Goal: Transaction & Acquisition: Purchase product/service

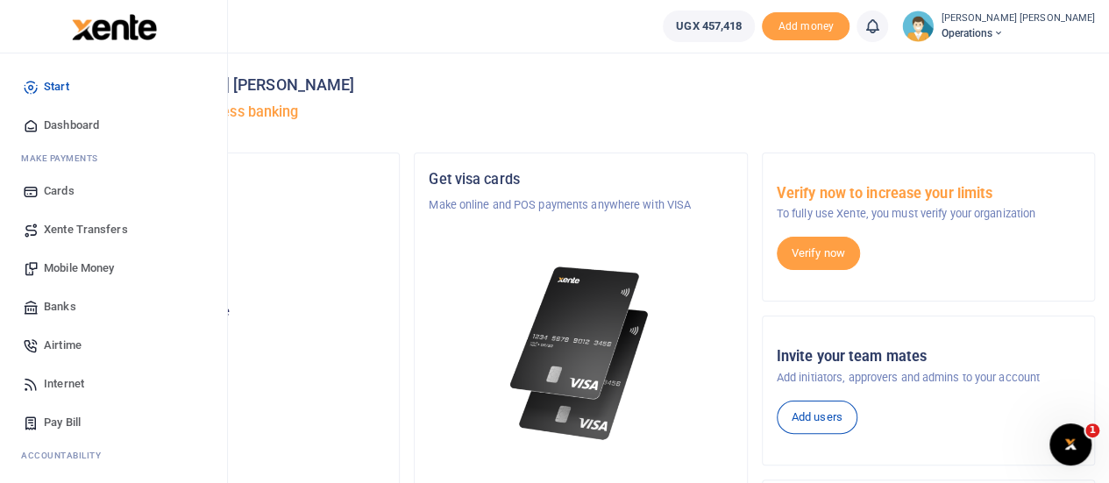
click at [89, 265] on span "Mobile Money" at bounding box center [79, 268] width 70 height 18
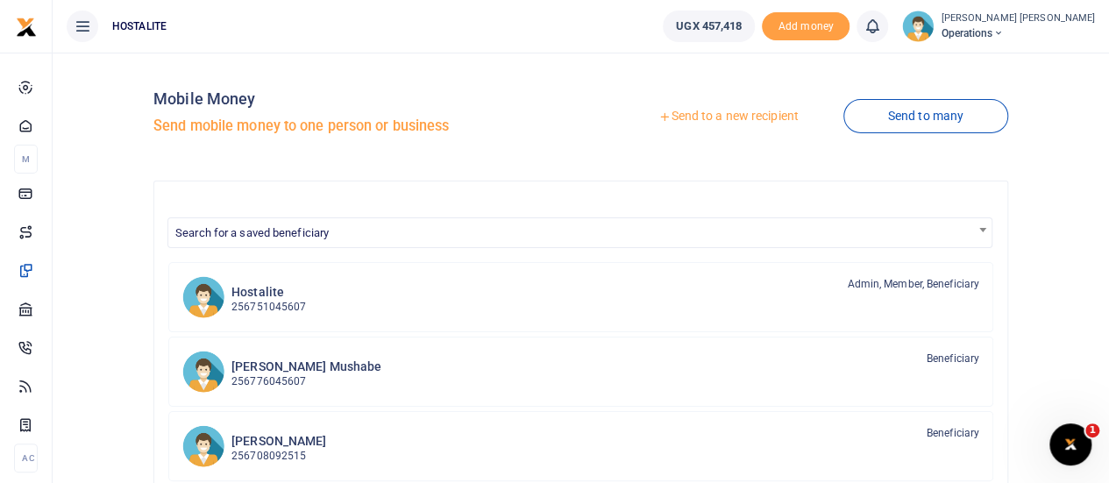
click at [691, 118] on link "Send to a new recipient" at bounding box center [727, 117] width 229 height 32
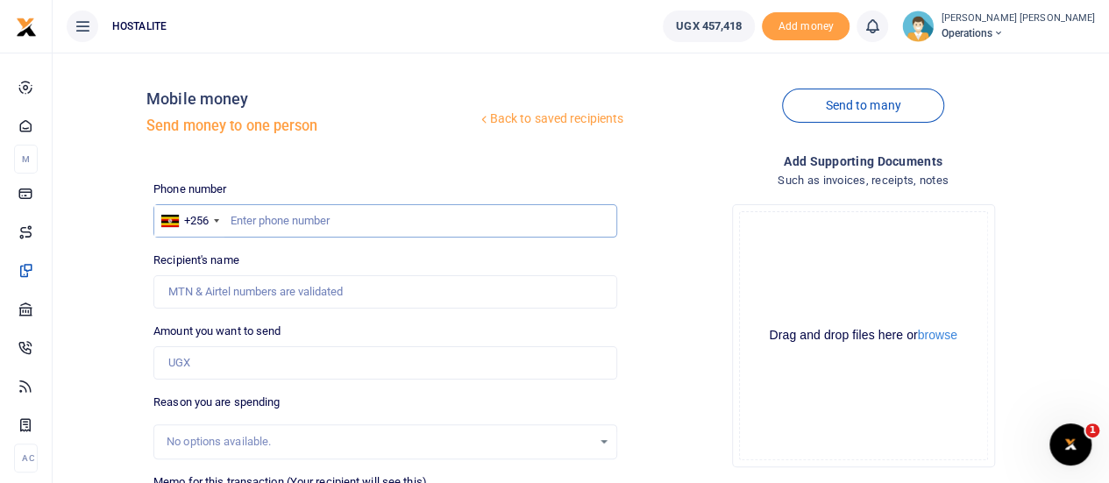
click at [265, 219] on input "text" at bounding box center [385, 220] width 464 height 33
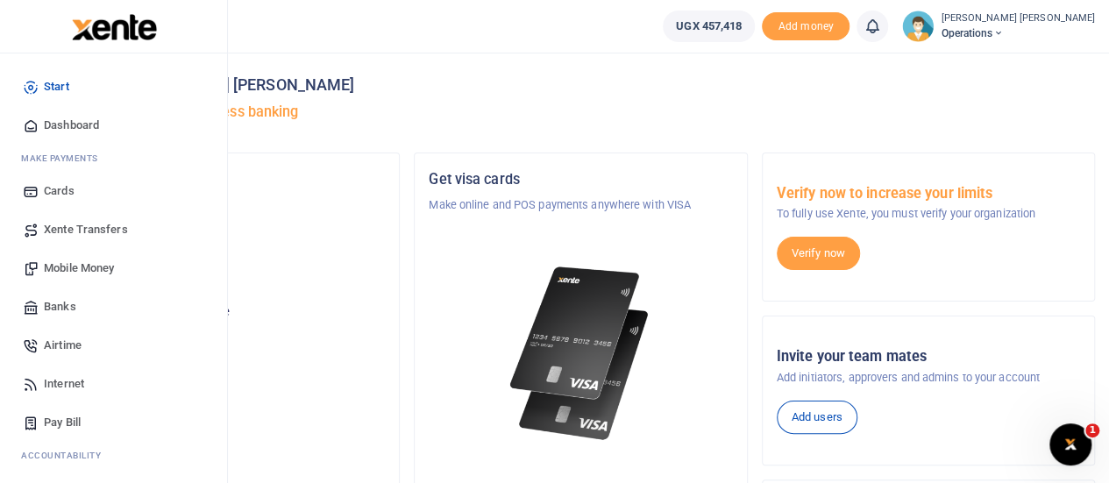
click at [77, 269] on span "Mobile Money" at bounding box center [79, 268] width 70 height 18
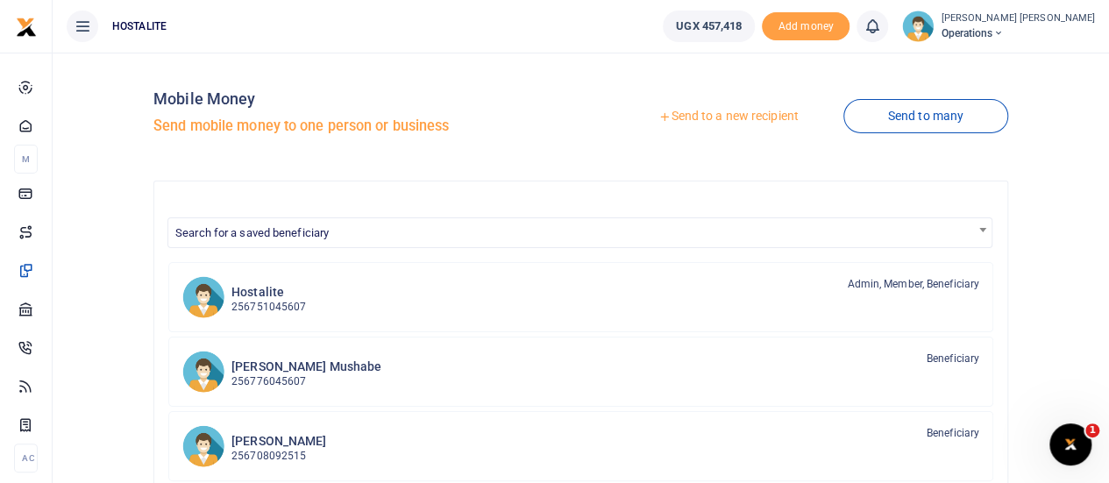
click at [694, 104] on link "Send to a new recipient" at bounding box center [727, 117] width 229 height 32
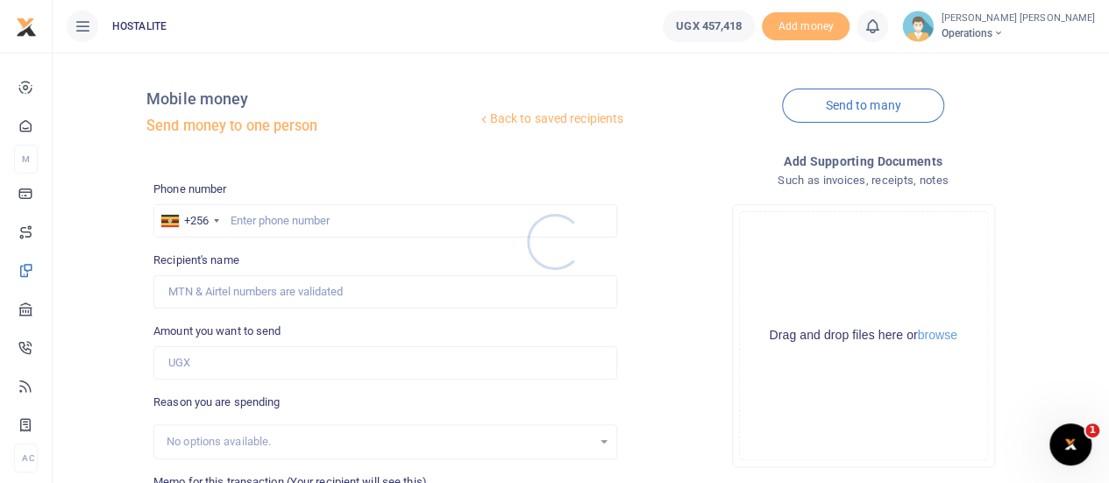
click at [272, 216] on div at bounding box center [554, 241] width 1109 height 483
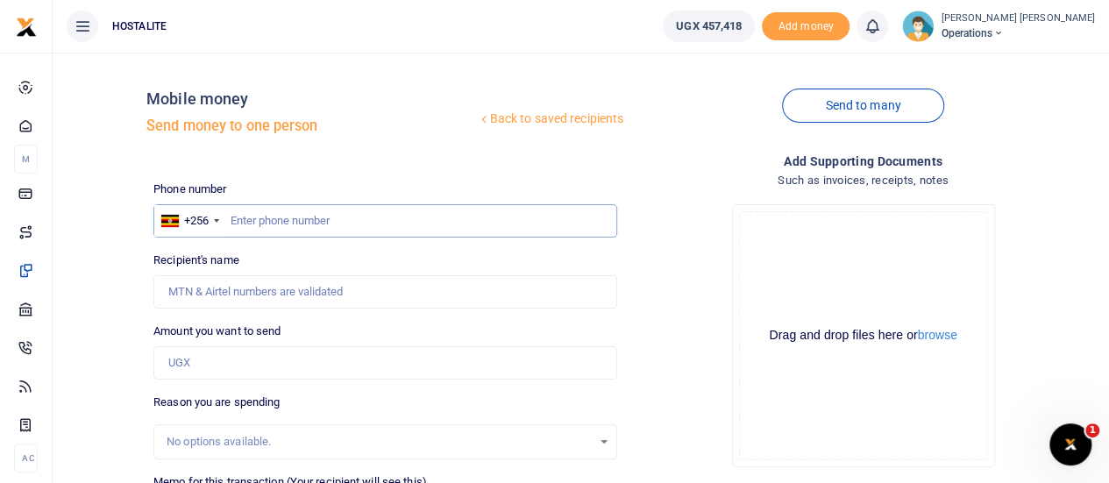
click at [272, 216] on input "text" at bounding box center [385, 220] width 464 height 33
paste input "0773361639"
type input "0773361639"
type input "John Kyeyune"
type input "0773361639"
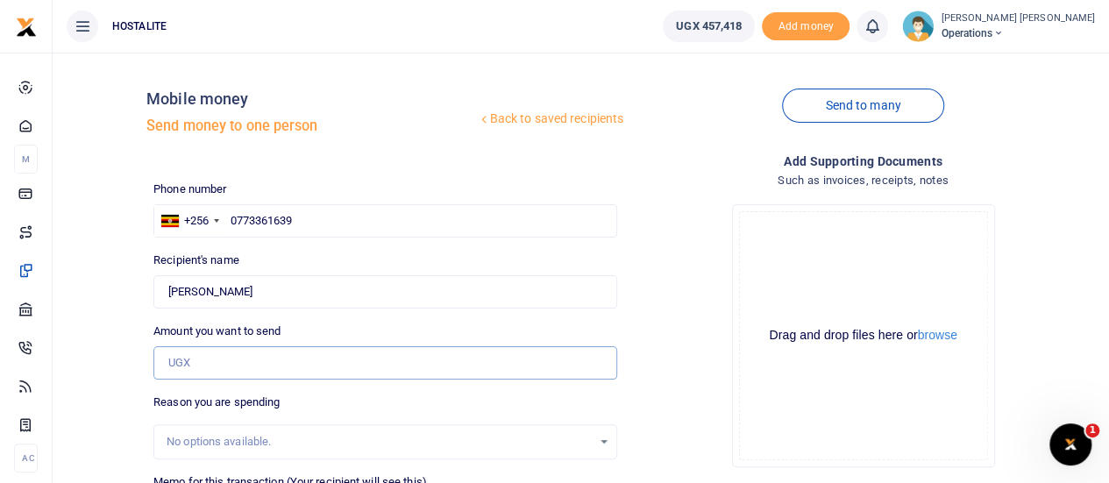
click at [243, 362] on input "Amount you want to send" at bounding box center [385, 362] width 464 height 33
type input "50,000"
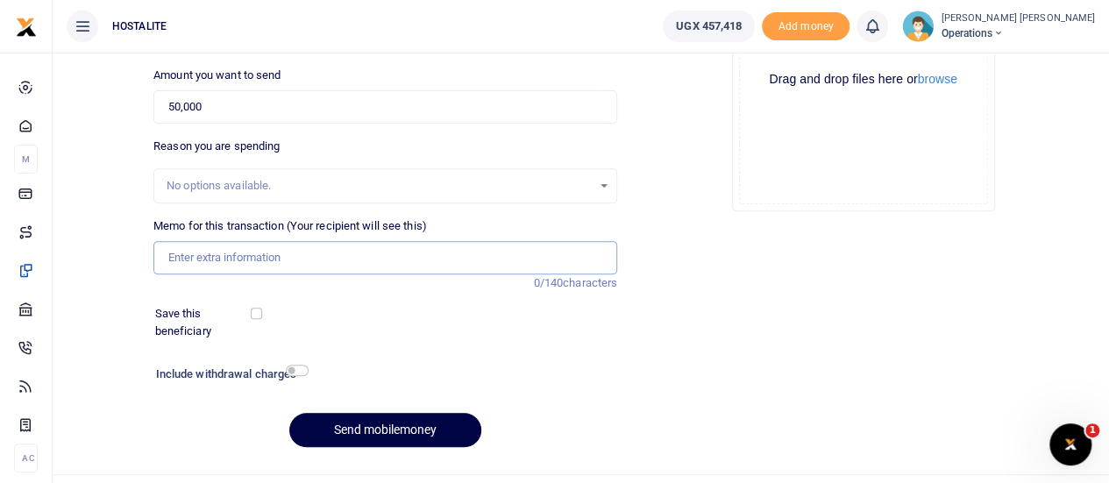
scroll to position [271, 0]
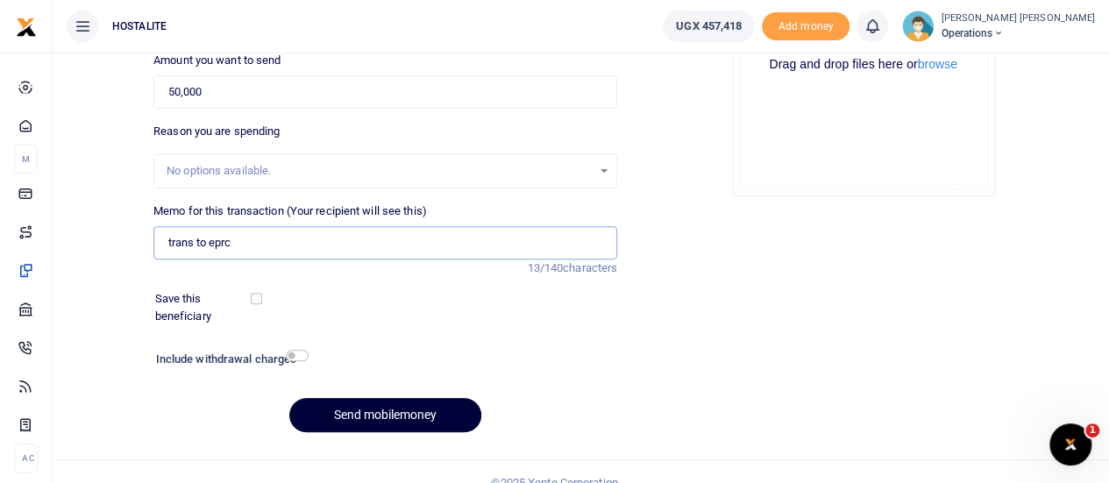
type input "trans to eprc"
click at [379, 402] on button "Send mobilemoney" at bounding box center [385, 415] width 192 height 34
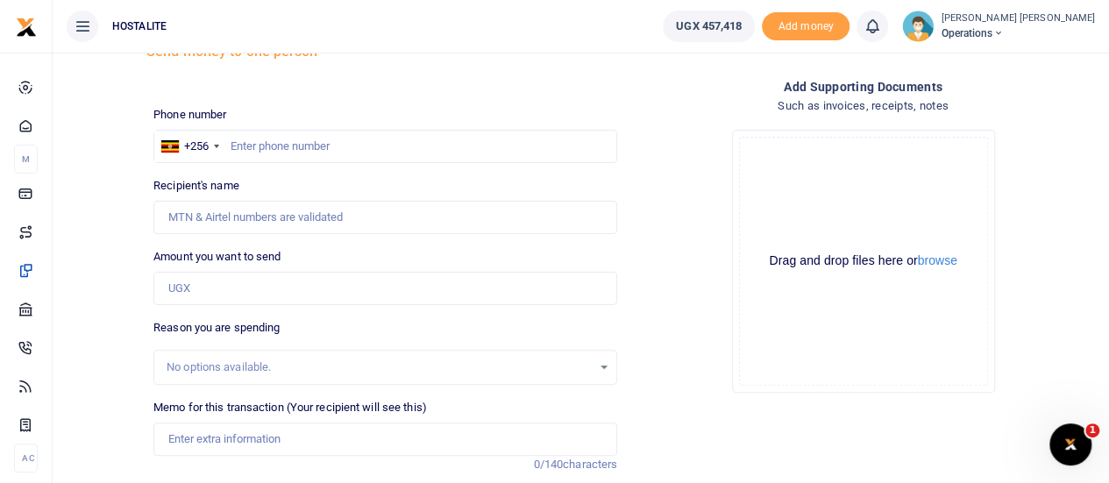
scroll to position [72, 0]
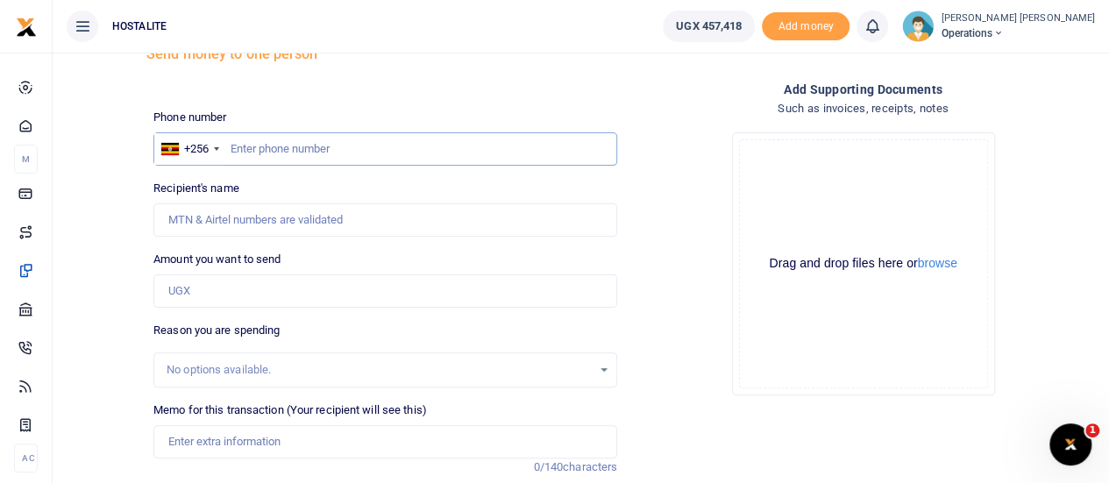
click at [280, 152] on input "text" at bounding box center [385, 148] width 464 height 33
paste input "0787012990"
type input "0787012990"
type input "Emmanuel Kakande"
type input "0787012990"
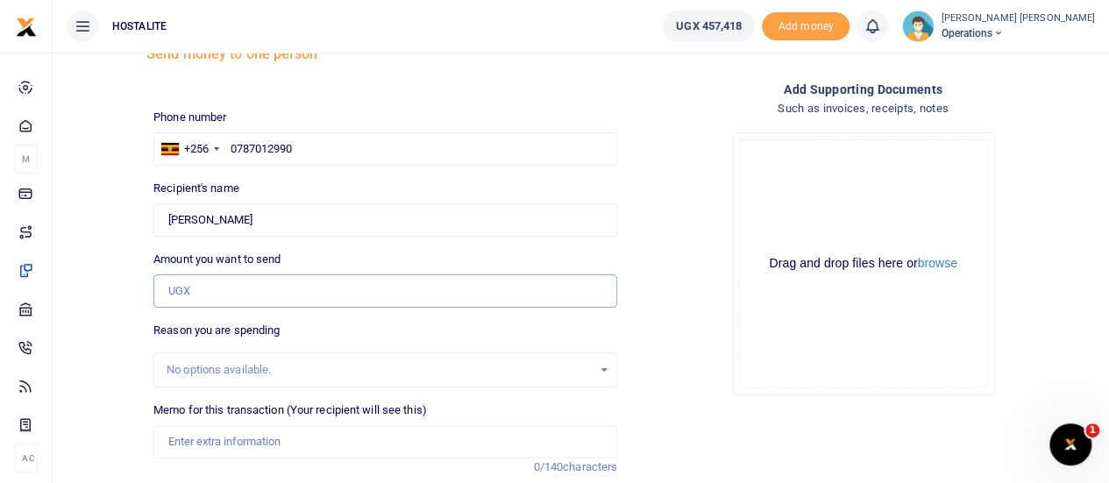
click at [258, 293] on input "Amount you want to send" at bounding box center [385, 290] width 464 height 33
click at [182, 291] on input "50,000" at bounding box center [385, 290] width 464 height 33
type input "25,000"
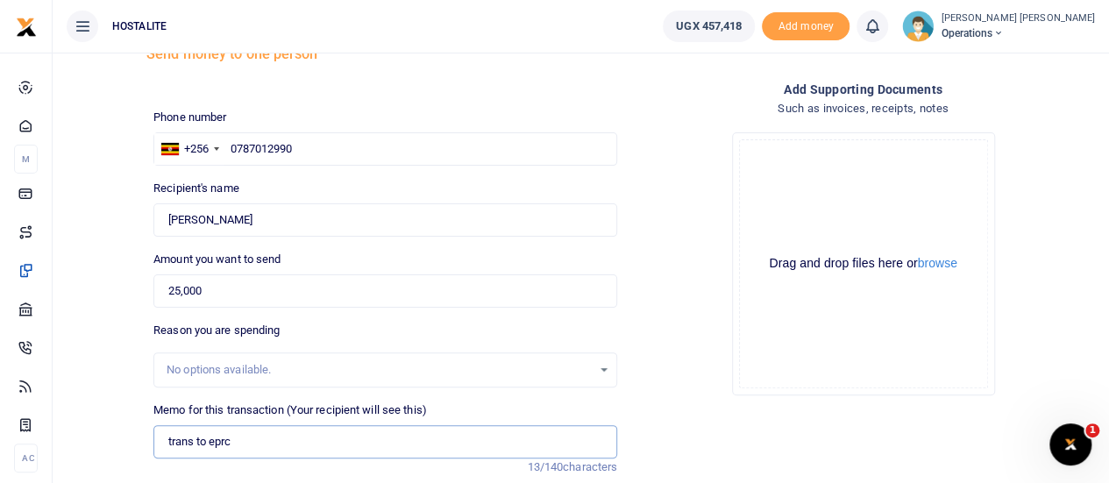
type input "trans to eprc"
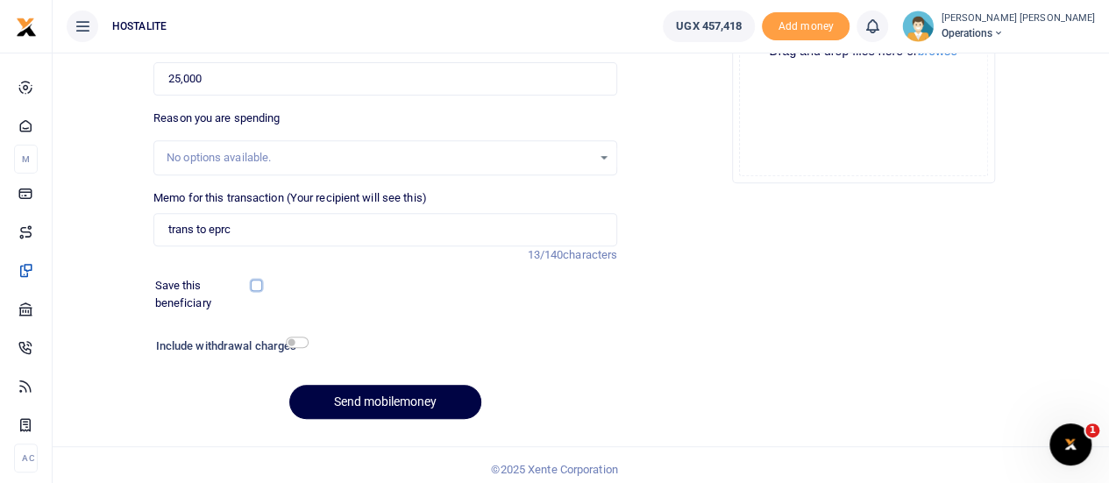
scroll to position [291, 0]
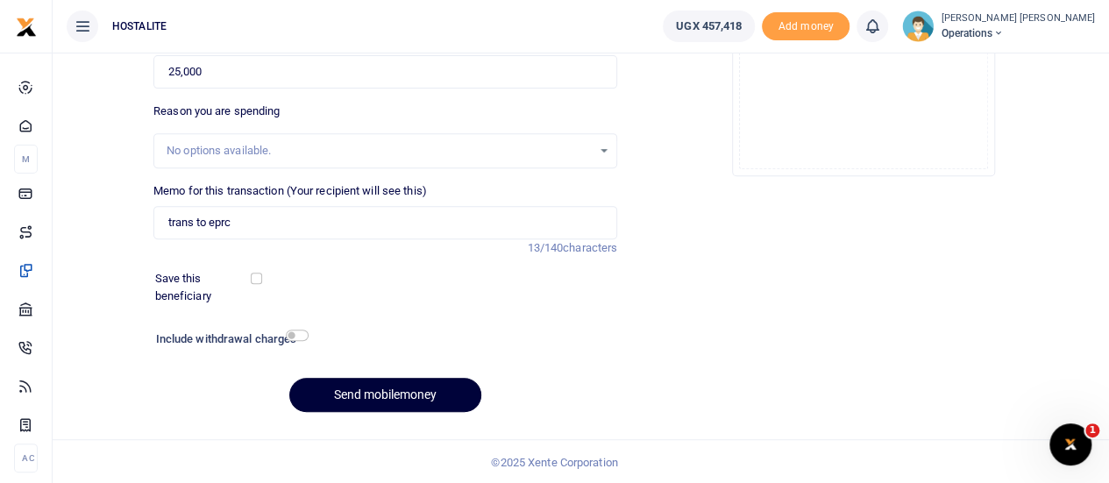
click at [356, 393] on button "Send mobilemoney" at bounding box center [385, 395] width 192 height 34
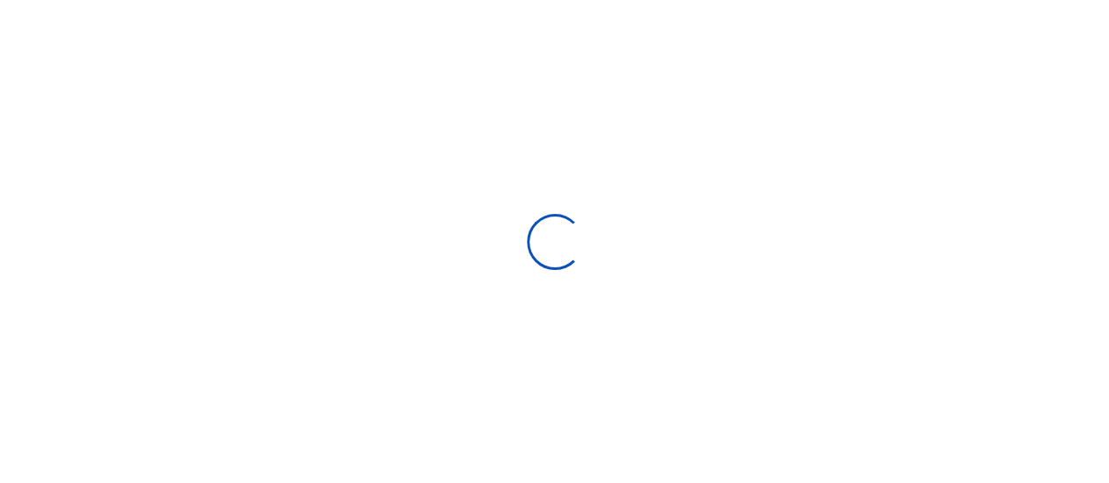
select select "Loading bundles"
select select
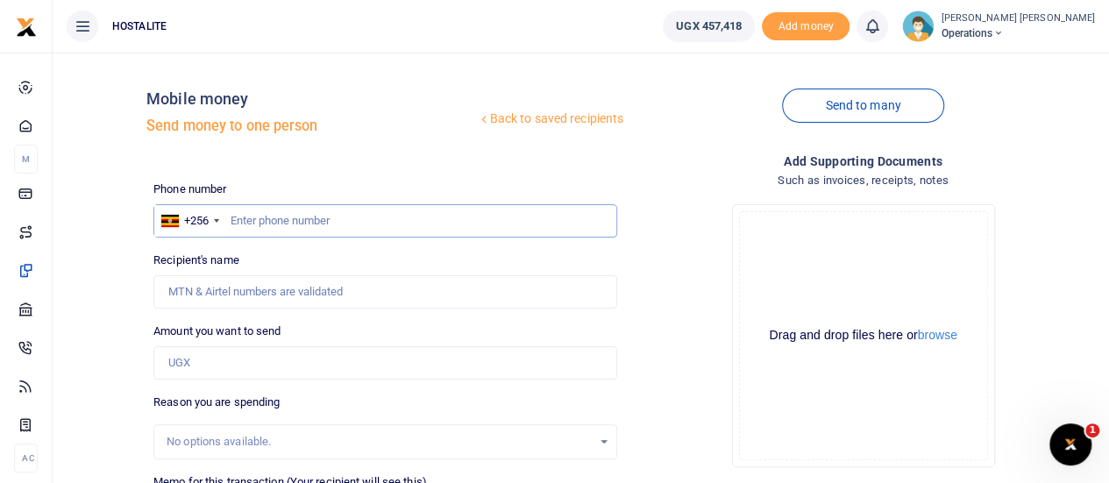
click at [335, 219] on input "text" at bounding box center [385, 220] width 464 height 33
paste input "703 746322"
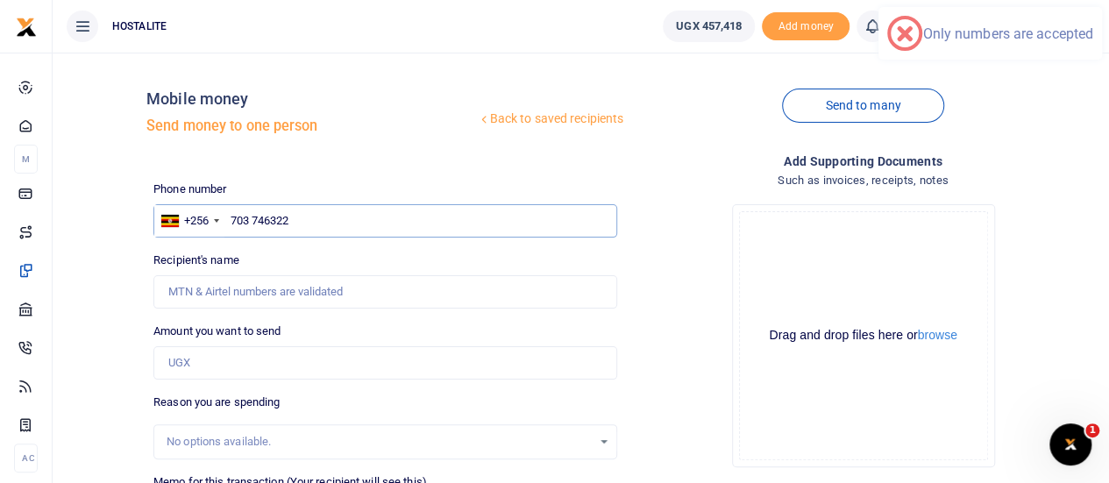
click at [235, 220] on input "703 746322" at bounding box center [385, 220] width 464 height 33
type input "0703746322"
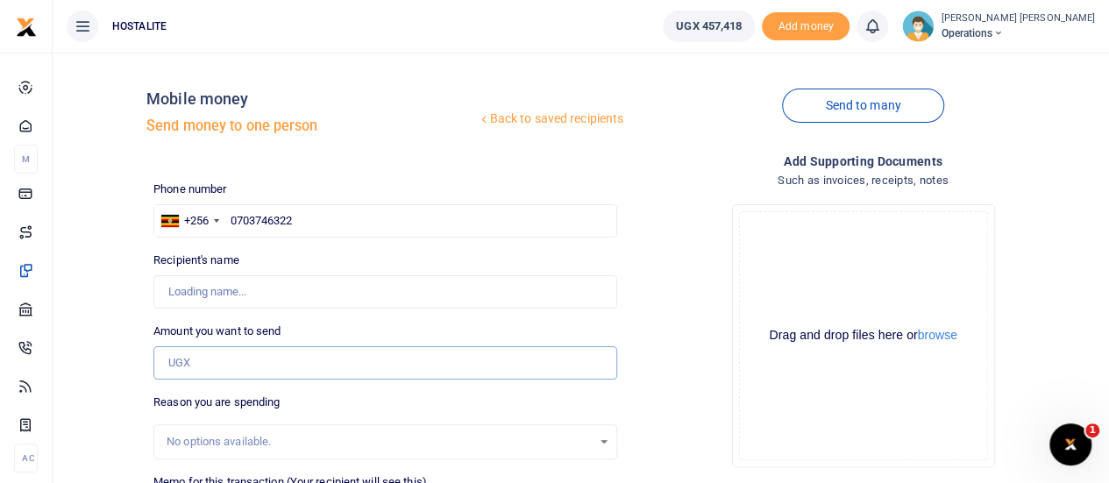
type input "Moses Mahaja"
type input "25,000"
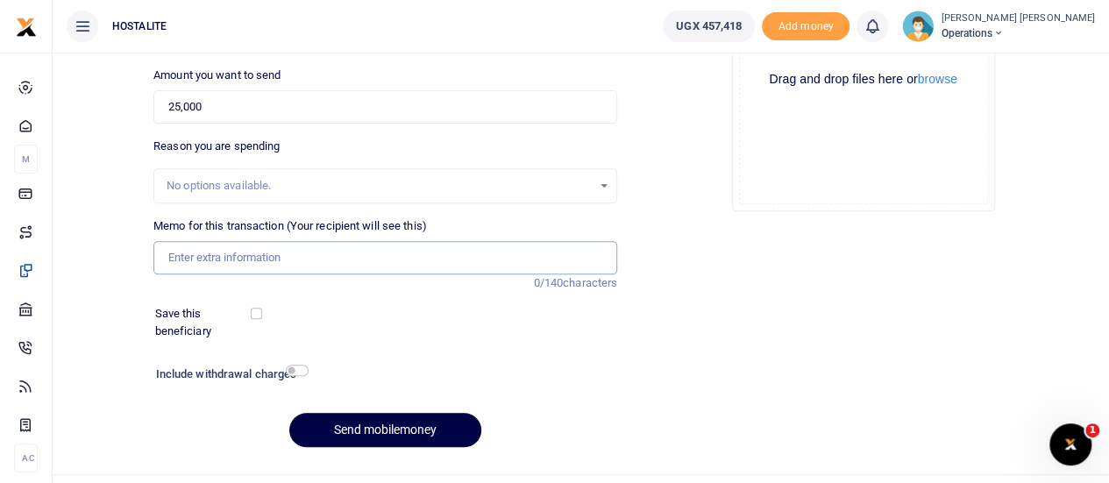
scroll to position [271, 0]
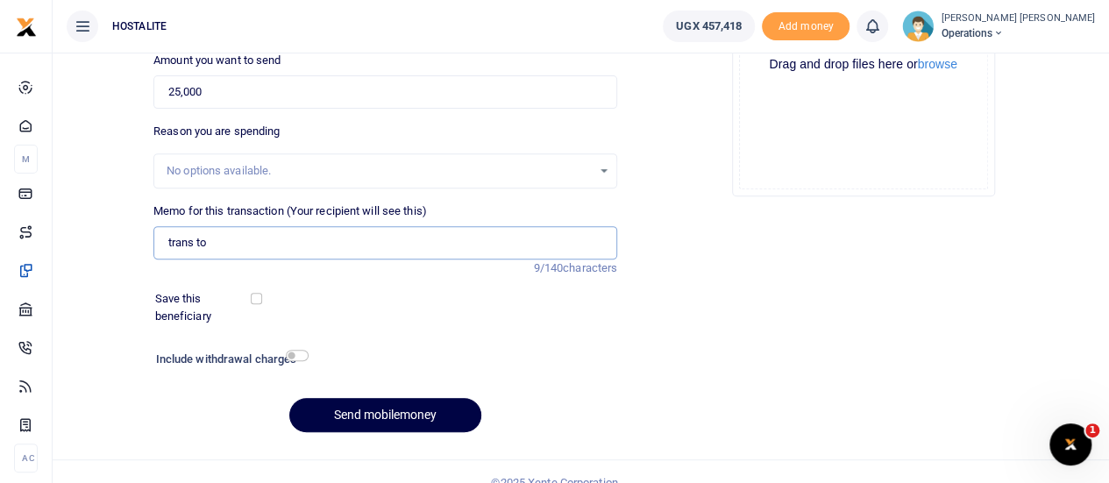
type input "trans to eprc"
click at [367, 412] on button "Send mobilemoney" at bounding box center [385, 415] width 192 height 34
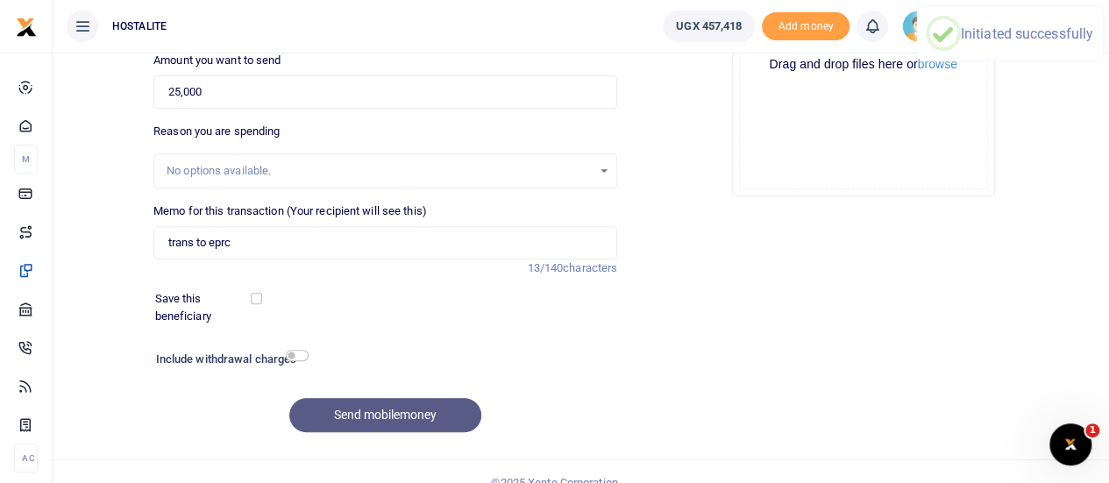
scroll to position [0, 0]
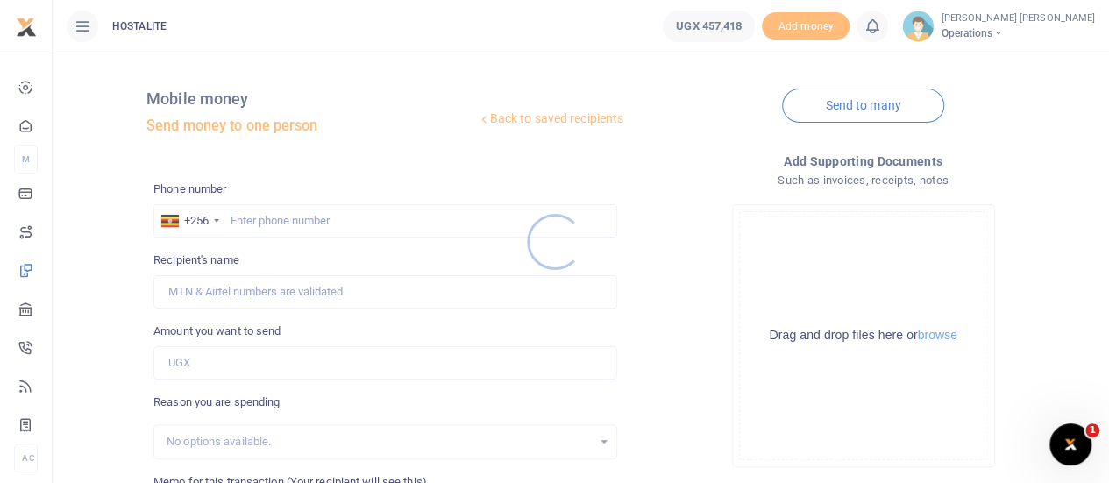
click at [309, 216] on div at bounding box center [554, 241] width 1109 height 483
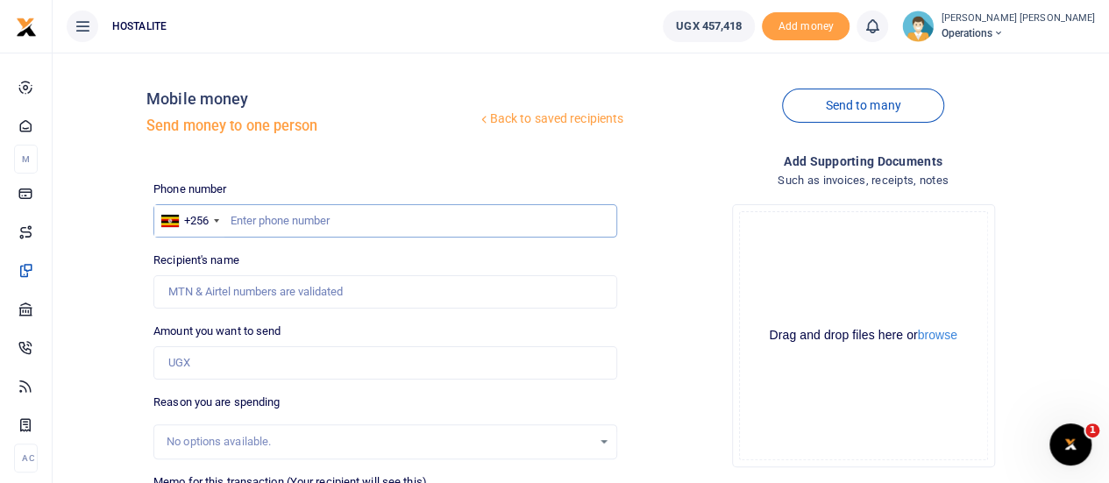
click at [258, 218] on input "text" at bounding box center [385, 220] width 464 height 33
type input "0704530575"
type input "50,000"
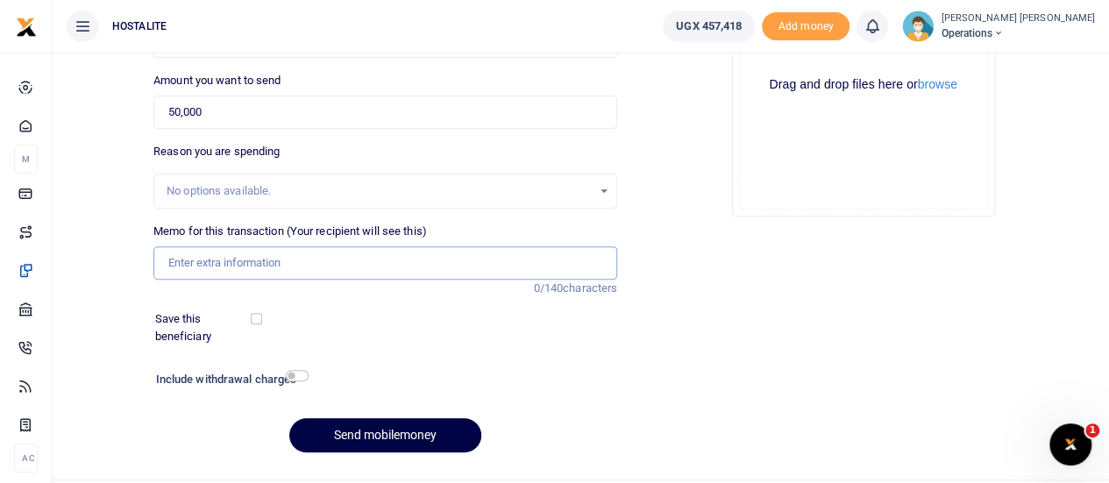
scroll to position [271, 0]
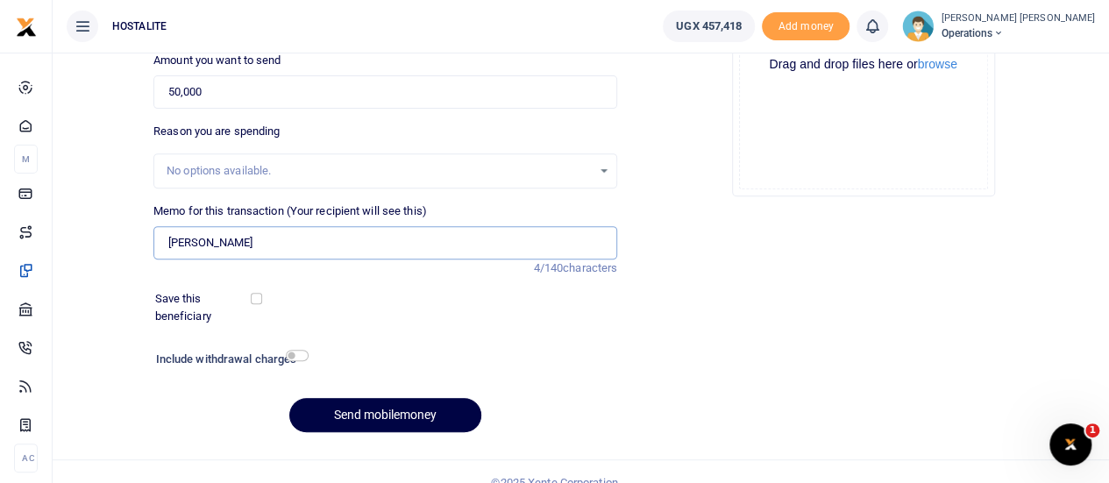
type input "trans to eprc"
click at [393, 409] on button "Send mobilemoney" at bounding box center [385, 415] width 192 height 34
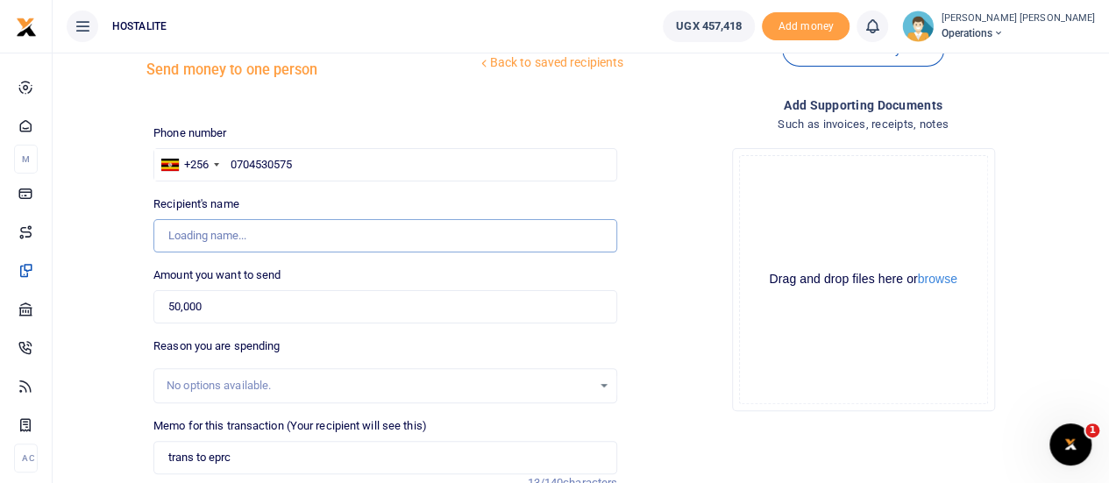
scroll to position [53, 0]
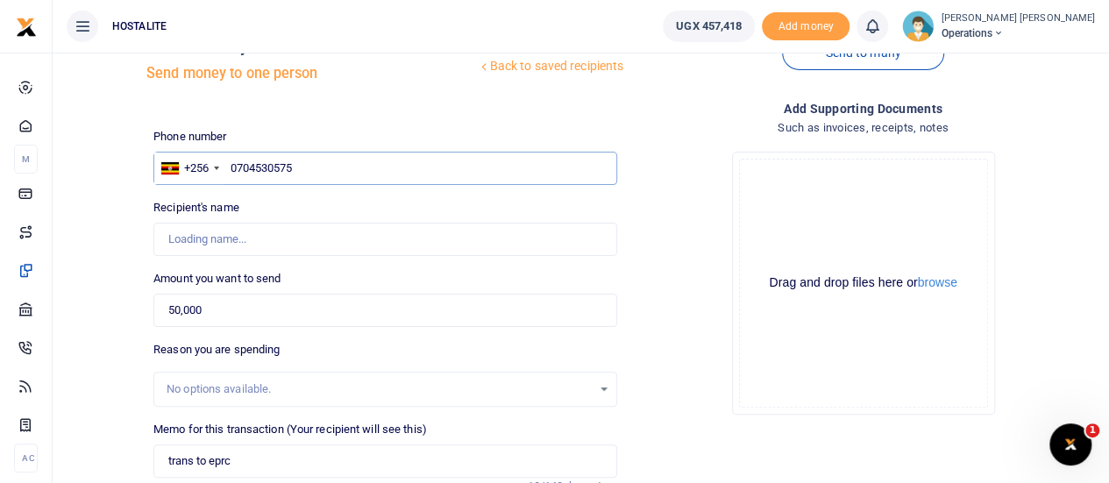
click at [289, 169] on input "0704530575" at bounding box center [385, 168] width 464 height 33
click at [320, 170] on input "0704530575" at bounding box center [385, 168] width 464 height 33
type input "Dickson Mushabe"
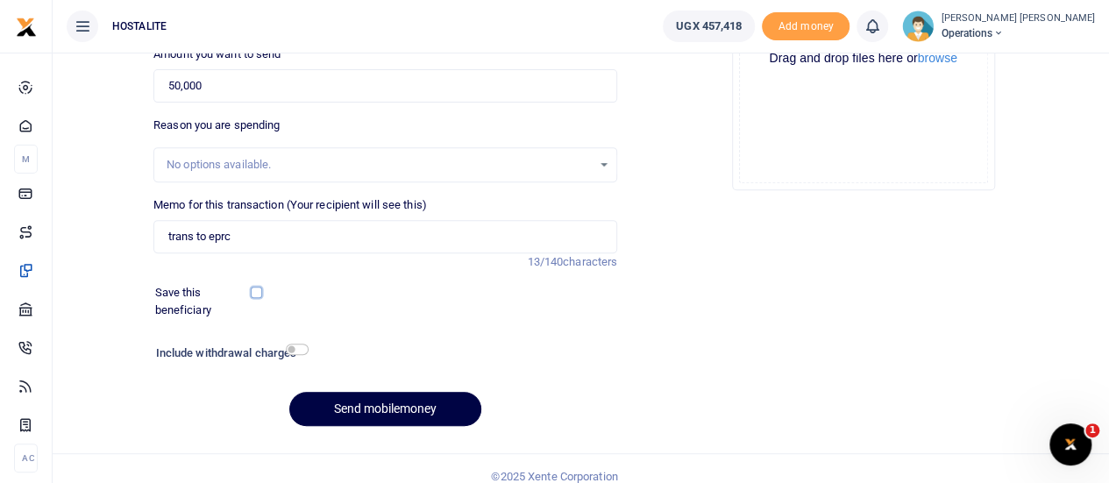
scroll to position [291, 0]
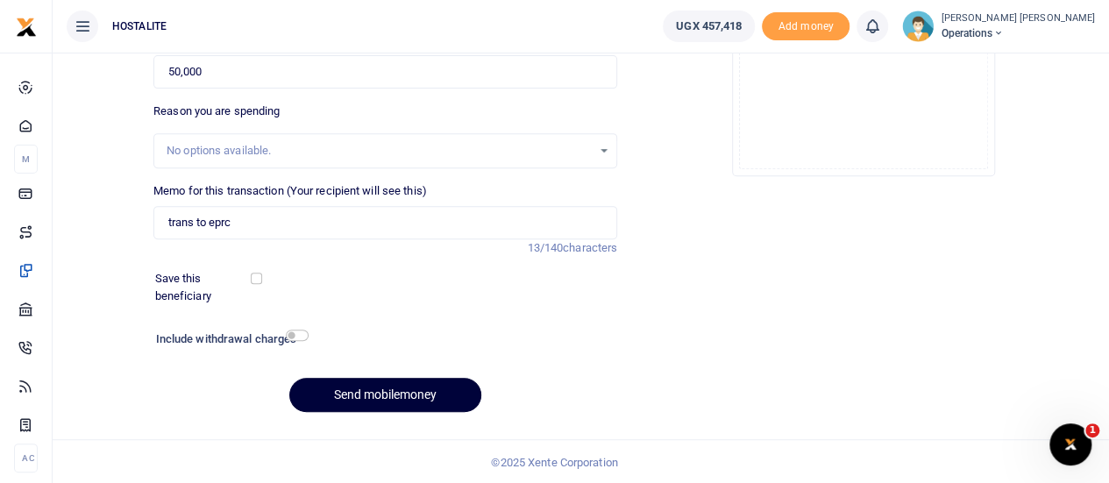
click at [358, 395] on button "Send mobilemoney" at bounding box center [385, 395] width 192 height 34
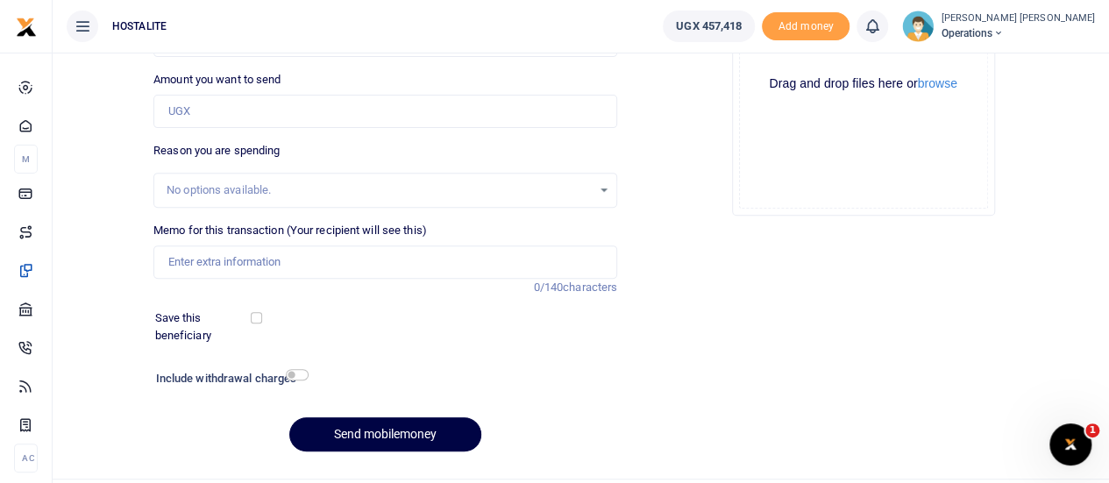
scroll to position [291, 0]
